Goal: Task Accomplishment & Management: Use online tool/utility

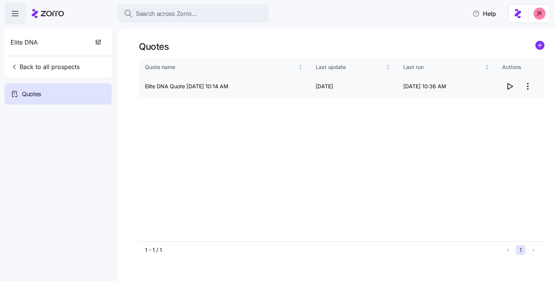
click at [513, 89] on icon "button" at bounding box center [509, 86] width 9 height 9
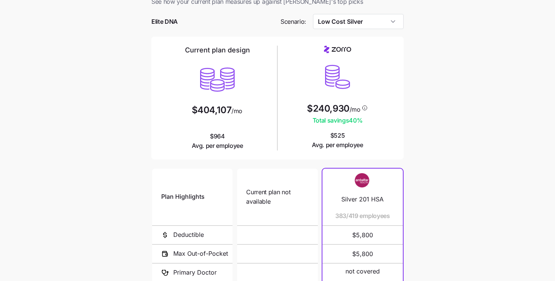
scroll to position [31, 0]
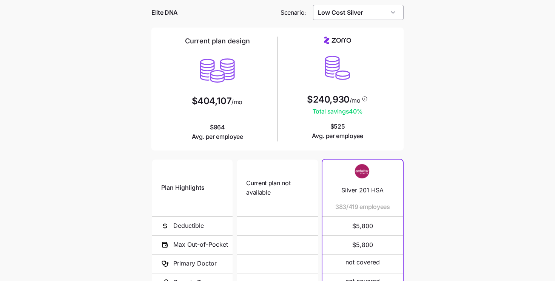
click at [349, 11] on input "Low Cost Silver" at bounding box center [358, 12] width 91 height 15
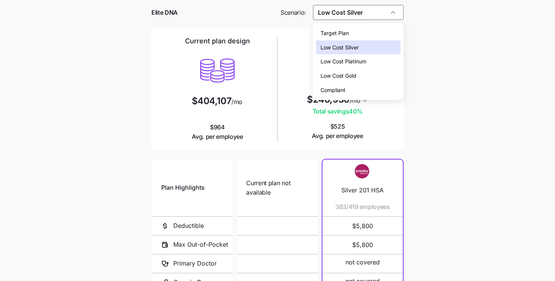
click at [347, 75] on span "Low Cost Gold" at bounding box center [339, 76] width 36 height 8
type input "Low Cost Gold"
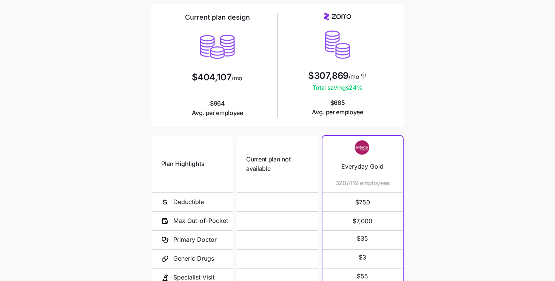
scroll to position [131, 0]
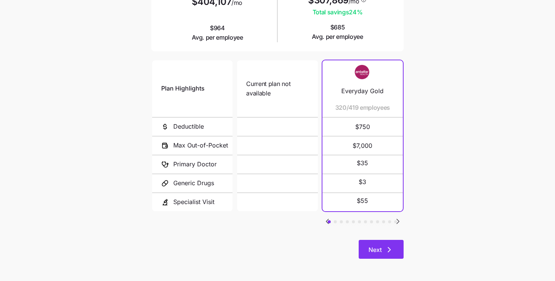
click at [388, 248] on icon "button" at bounding box center [389, 249] width 9 height 9
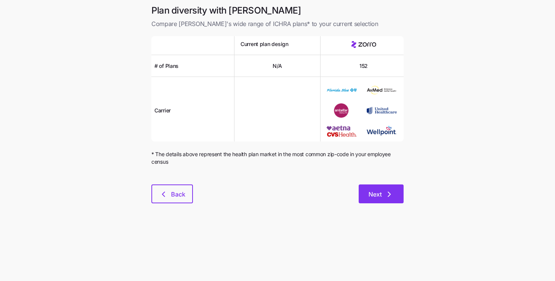
click at [388, 199] on button "Next" at bounding box center [381, 194] width 45 height 19
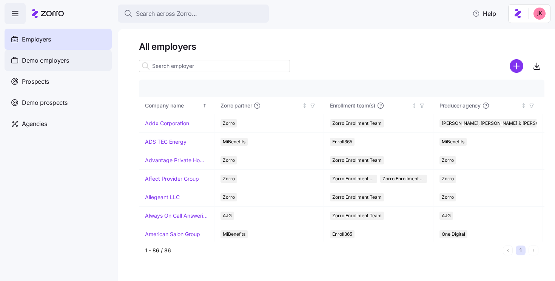
click at [38, 58] on span "Demo employers" at bounding box center [45, 60] width 47 height 9
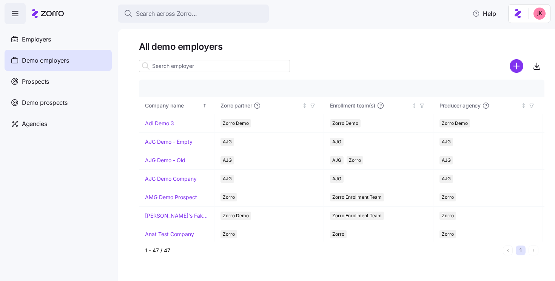
click at [187, 69] on input at bounding box center [214, 66] width 151 height 12
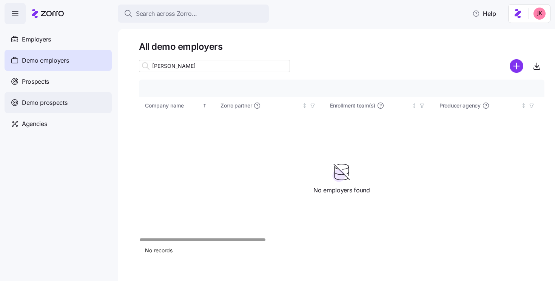
type input "kurian"
click at [65, 93] on div "Demo prospects" at bounding box center [58, 102] width 107 height 21
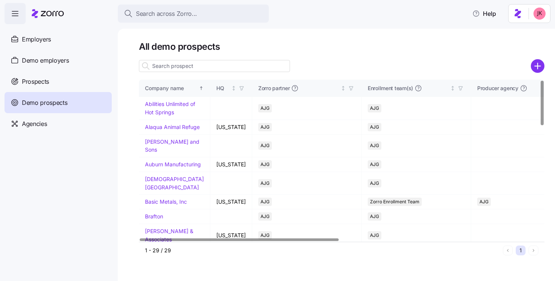
click at [199, 68] on input at bounding box center [214, 66] width 151 height 12
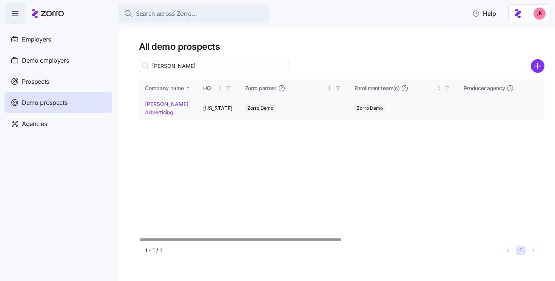
type input "kurian"
click at [151, 109] on link "Kurian's Advertising" at bounding box center [166, 108] width 43 height 15
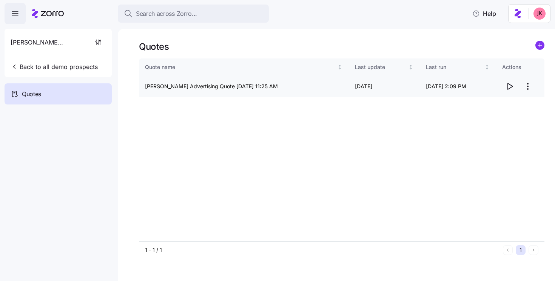
click at [508, 89] on icon "button" at bounding box center [510, 86] width 5 height 6
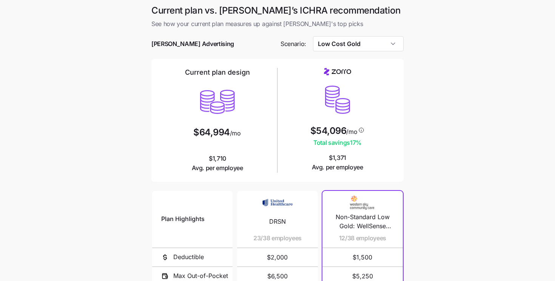
click at [234, 131] on span "/mo" at bounding box center [235, 133] width 11 height 6
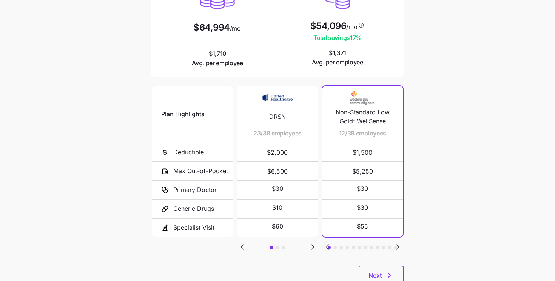
scroll to position [106, 0]
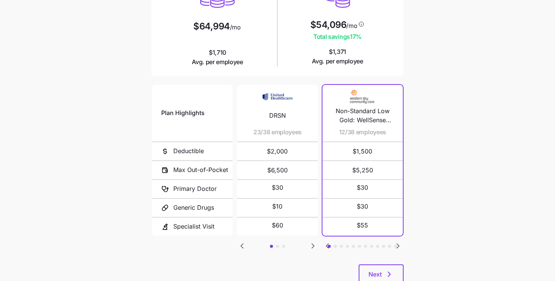
click at [311, 244] on icon "Go to next slide" at bounding box center [313, 246] width 9 height 9
click at [240, 243] on icon "Go to previous slide" at bounding box center [242, 246] width 9 height 9
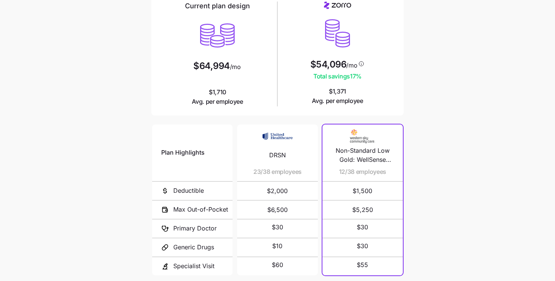
scroll to position [84, 0]
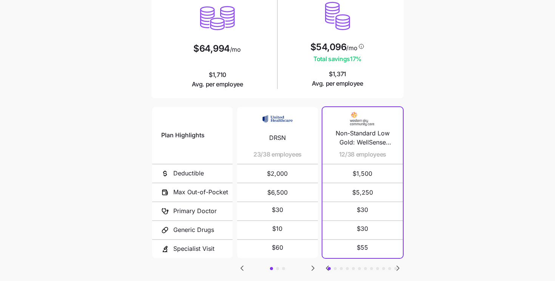
click at [399, 267] on icon "Go to next slide" at bounding box center [398, 268] width 9 height 9
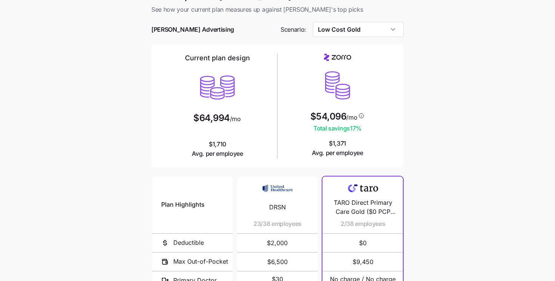
scroll to position [0, 0]
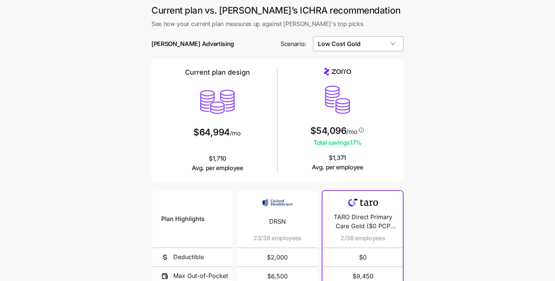
click at [347, 40] on input "Low Cost Gold" at bounding box center [358, 43] width 91 height 15
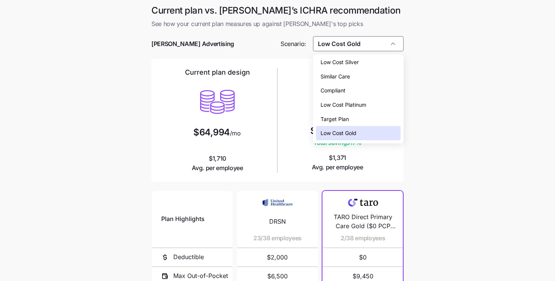
click at [359, 60] on span "Low Cost Silver" at bounding box center [340, 62] width 38 height 8
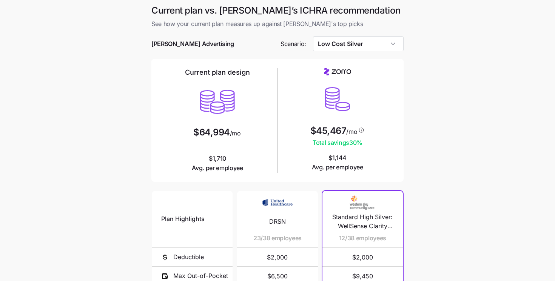
type input "Low Cost Silver"
click at [445, 85] on main "Current plan vs. Zorro’s ICHRA recommendation See how your current plan measure…" at bounding box center [277, 206] width 555 height 412
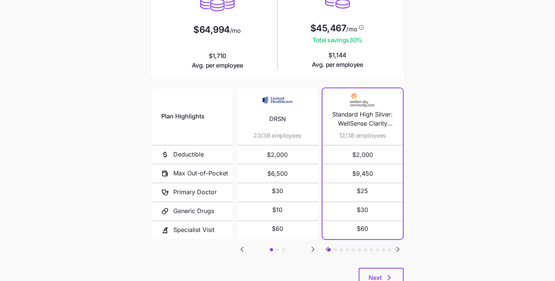
scroll to position [115, 0]
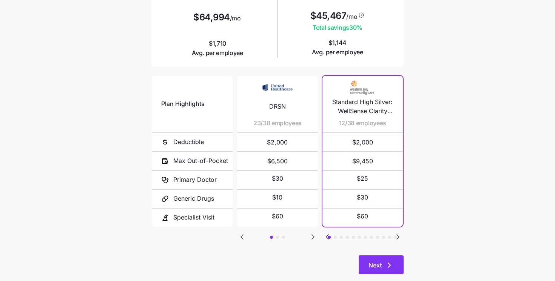
click at [371, 266] on span "Next" at bounding box center [375, 265] width 13 height 9
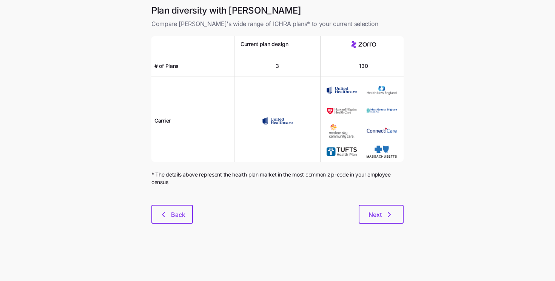
click at [377, 204] on div at bounding box center [277, 200] width 252 height 9
click at [376, 209] on button "Next" at bounding box center [381, 214] width 45 height 19
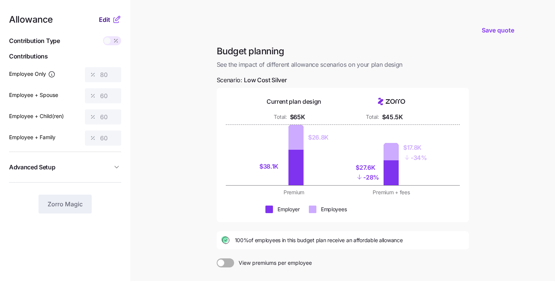
click at [103, 18] on span "Edit" at bounding box center [104, 19] width 11 height 9
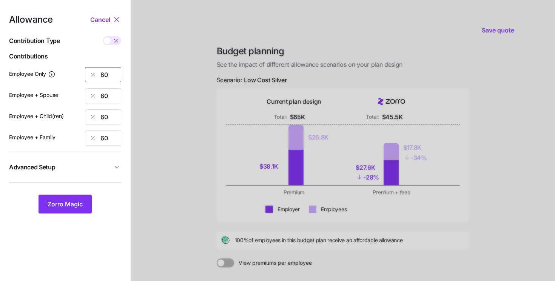
drag, startPoint x: 88, startPoint y: 71, endPoint x: 73, endPoint y: 66, distance: 16.4
click at [76, 67] on div "Employee Only 80" at bounding box center [65, 74] width 112 height 15
type input "50"
drag, startPoint x: 111, startPoint y: 97, endPoint x: 85, endPoint y: 90, distance: 26.7
click at [86, 90] on div "60" at bounding box center [103, 95] width 36 height 15
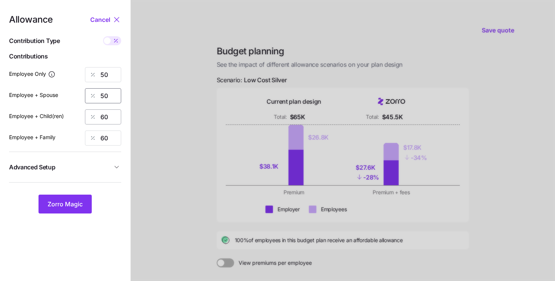
type input "50"
drag, startPoint x: 104, startPoint y: 116, endPoint x: 86, endPoint y: 106, distance: 20.6
click at [87, 106] on div "Allowance Cancel Contribution Type Use classes Contributions Employee Only 50 E…" at bounding box center [65, 114] width 112 height 199
type input "50"
drag, startPoint x: 108, startPoint y: 135, endPoint x: 76, endPoint y: 125, distance: 33.6
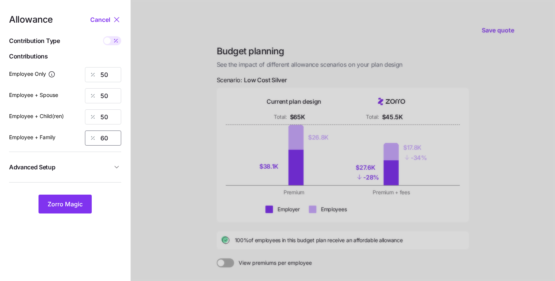
click at [77, 126] on div "Allowance Cancel Contribution Type Use classes Contributions Employee Only 50 E…" at bounding box center [65, 114] width 112 height 199
type input "50"
click at [79, 205] on span "Zorro Magic" at bounding box center [65, 204] width 35 height 9
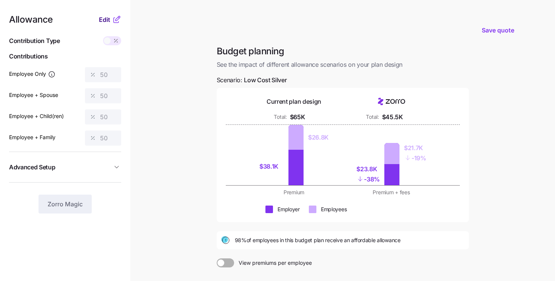
click at [106, 21] on span "Edit" at bounding box center [104, 19] width 11 height 9
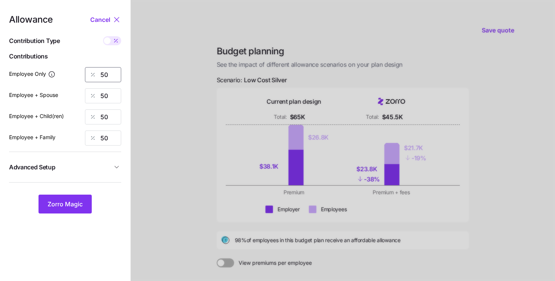
drag, startPoint x: 99, startPoint y: 72, endPoint x: 82, endPoint y: 62, distance: 20.0
click at [82, 62] on div "Allowance Cancel Contribution Type Use classes Contributions Employee Only 50 E…" at bounding box center [65, 114] width 112 height 199
type input "0"
type input "80"
drag, startPoint x: 113, startPoint y: 96, endPoint x: 76, endPoint y: 85, distance: 39.0
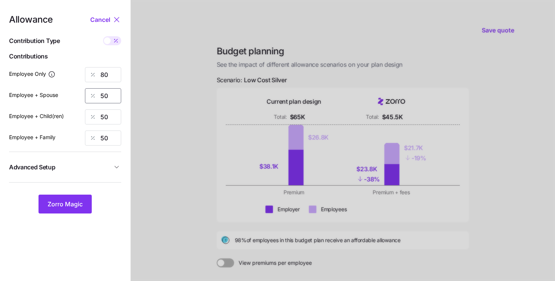
click at [76, 85] on div "Allowance Cancel Contribution Type Use classes Contributions Employee Only 80 E…" at bounding box center [65, 114] width 112 height 199
type input "60"
drag, startPoint x: 108, startPoint y: 119, endPoint x: 84, endPoint y: 112, distance: 24.4
click at [85, 112] on div "Employee + Child(ren) 50" at bounding box center [65, 117] width 112 height 15
type input "60"
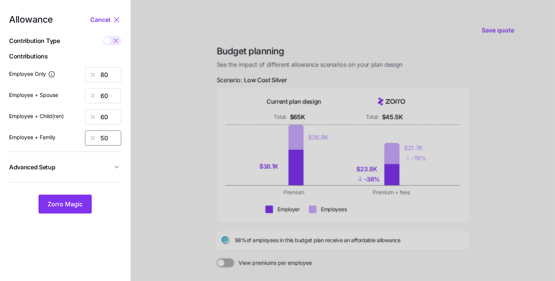
drag, startPoint x: 97, startPoint y: 136, endPoint x: 88, endPoint y: 135, distance: 9.2
click at [89, 135] on div "50" at bounding box center [103, 138] width 36 height 15
type input "60"
click at [76, 202] on span "Zorro Magic" at bounding box center [65, 204] width 35 height 9
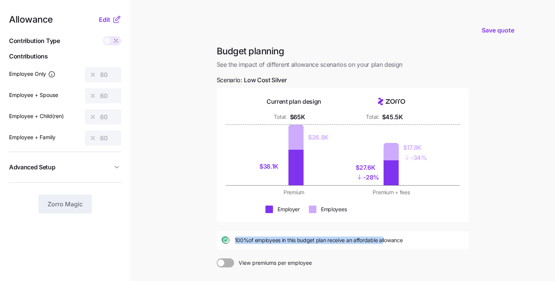
drag, startPoint x: 234, startPoint y: 239, endPoint x: 384, endPoint y: 239, distance: 150.3
click at [384, 239] on div "100% of employees in this budget plan receive an affordable allowance" at bounding box center [342, 240] width 243 height 9
click at [446, 248] on div "100% of employees in this budget plan receive an affordable allowance" at bounding box center [343, 240] width 252 height 18
click at [104, 167] on span "Advanced Setup" at bounding box center [60, 167] width 103 height 9
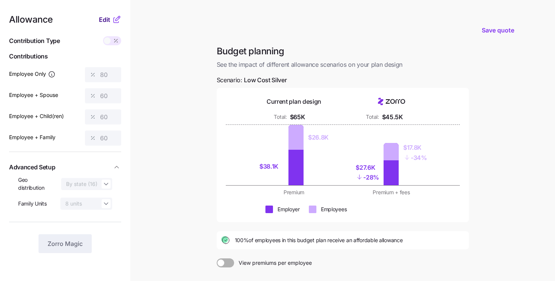
click at [107, 15] on span "Edit" at bounding box center [104, 19] width 11 height 9
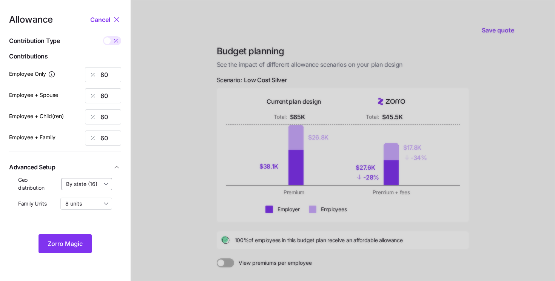
click at [85, 186] on input "By state (16)" at bounding box center [86, 184] width 51 height 12
click at [154, 199] on div at bounding box center [343, 185] width 424 height 371
click at [90, 202] on input "8 units" at bounding box center [86, 204] width 52 height 12
click at [142, 198] on div at bounding box center [343, 185] width 424 height 371
click at [106, 22] on span "Cancel" at bounding box center [100, 19] width 20 height 9
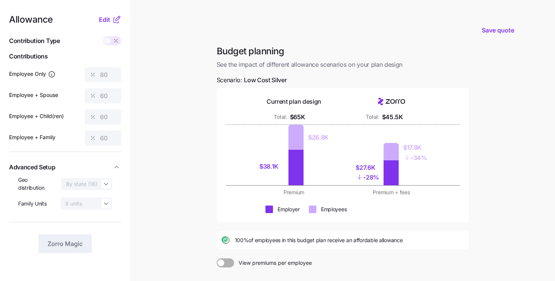
scroll to position [90, 0]
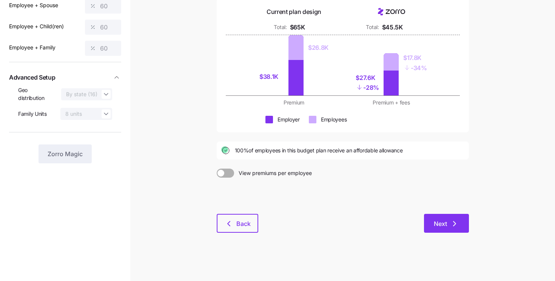
click at [447, 224] on span "Next" at bounding box center [446, 223] width 25 height 9
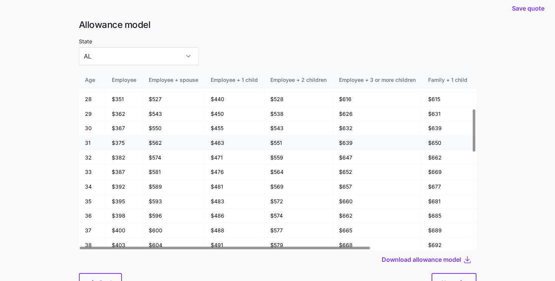
scroll to position [131, 0]
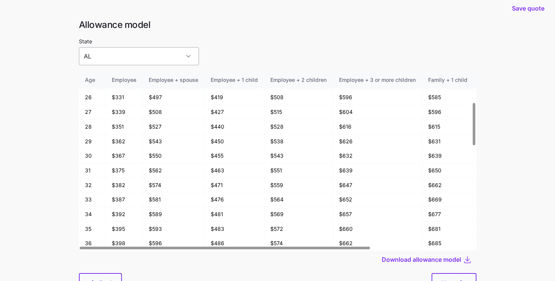
click at [155, 54] on input "AL" at bounding box center [139, 56] width 120 height 18
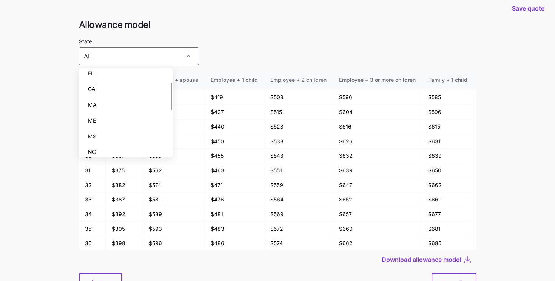
scroll to position [33, 0]
click at [108, 102] on div "MA" at bounding box center [126, 110] width 88 height 16
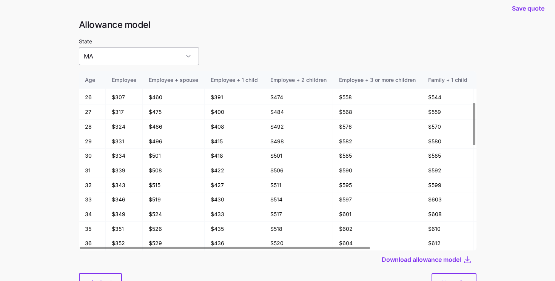
click at [127, 58] on input "MA" at bounding box center [139, 56] width 120 height 18
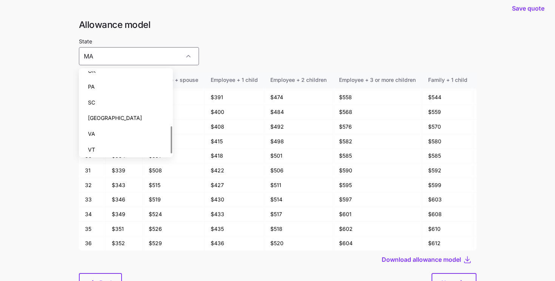
scroll to position [169, 0]
click at [109, 129] on div "VA" at bounding box center [126, 131] width 88 height 16
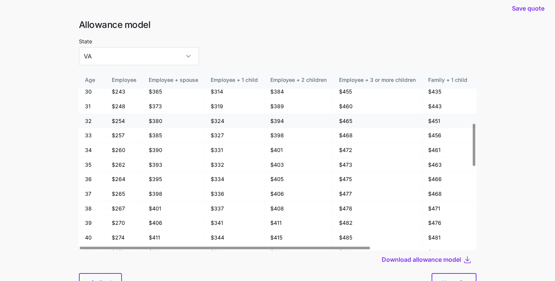
scroll to position [220, 0]
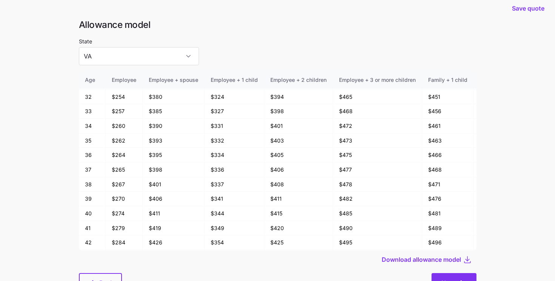
click at [454, 278] on button "Next" at bounding box center [454, 282] width 45 height 19
type input "AL"
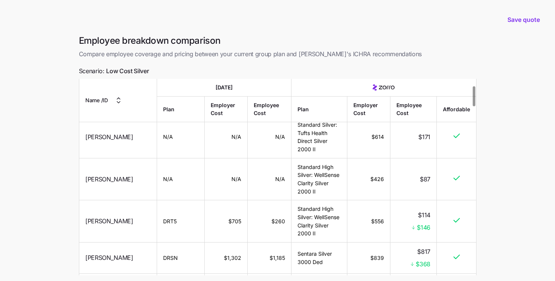
scroll to position [84, 0]
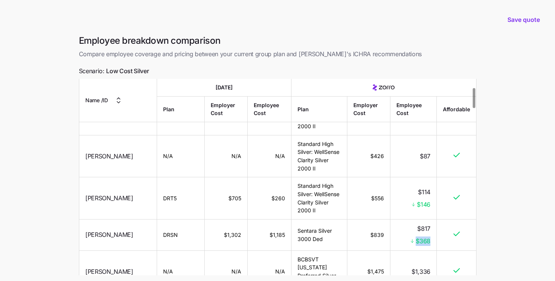
drag, startPoint x: 417, startPoint y: 232, endPoint x: 432, endPoint y: 233, distance: 15.5
click at [432, 233] on td "$817 $368" at bounding box center [413, 235] width 46 height 31
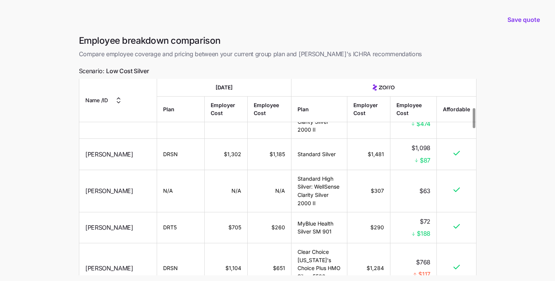
scroll to position [288, 0]
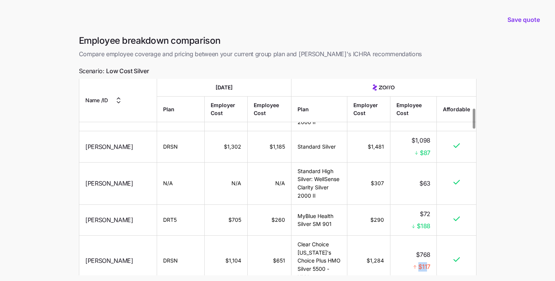
drag, startPoint x: 416, startPoint y: 247, endPoint x: 428, endPoint y: 247, distance: 12.5
click at [428, 262] on div "$117" at bounding box center [414, 266] width 34 height 9
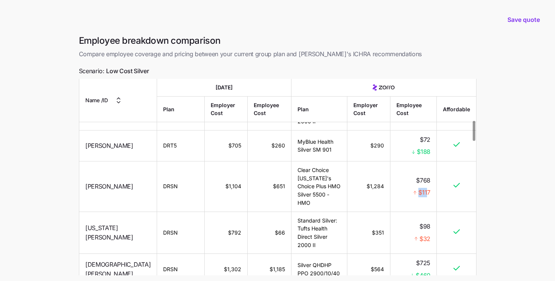
scroll to position [410, 0]
